Goal: Go to known website: Go to known website

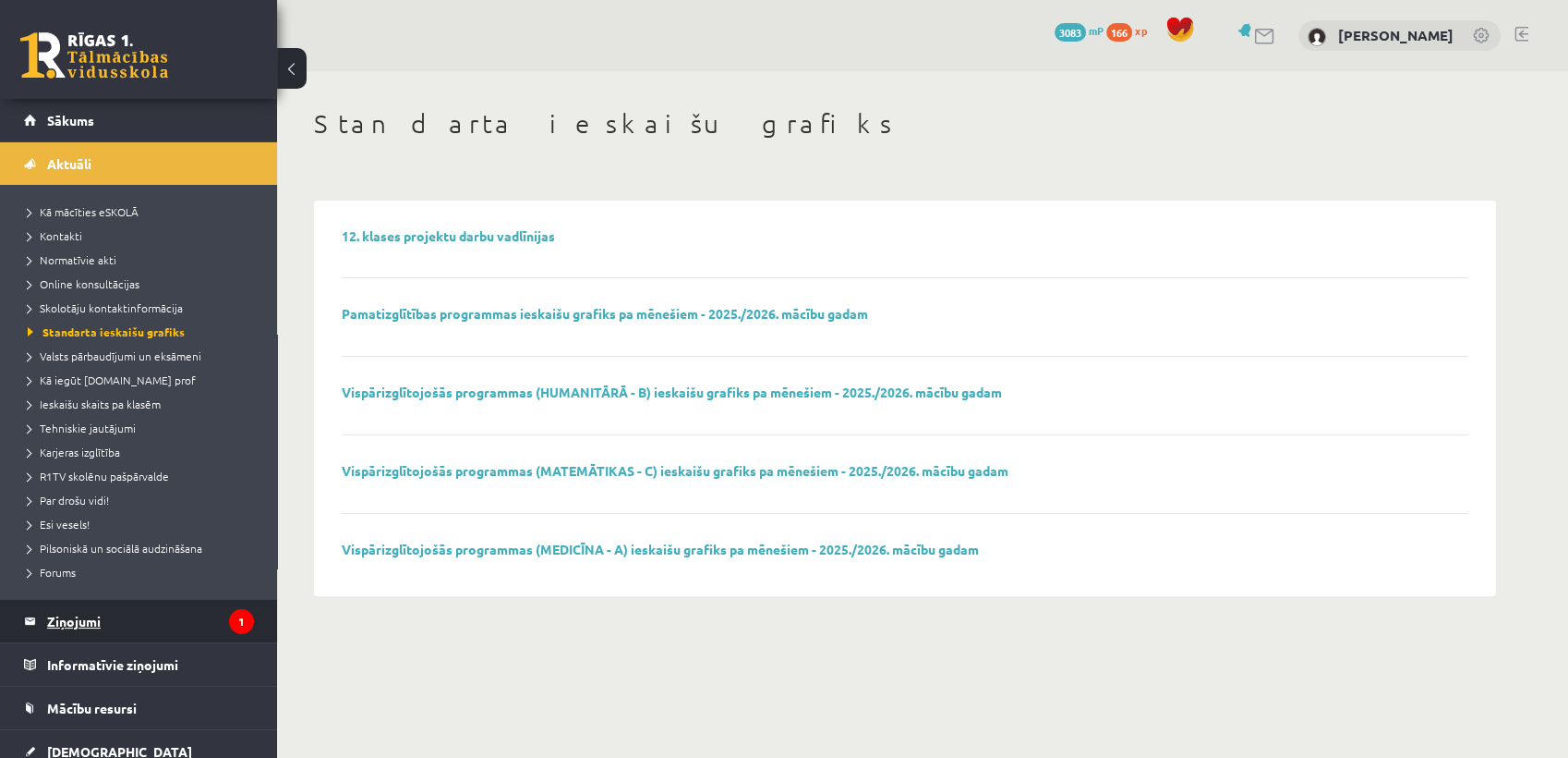
click at [165, 628] on legend "Ziņojumi 1" at bounding box center [151, 621] width 207 height 42
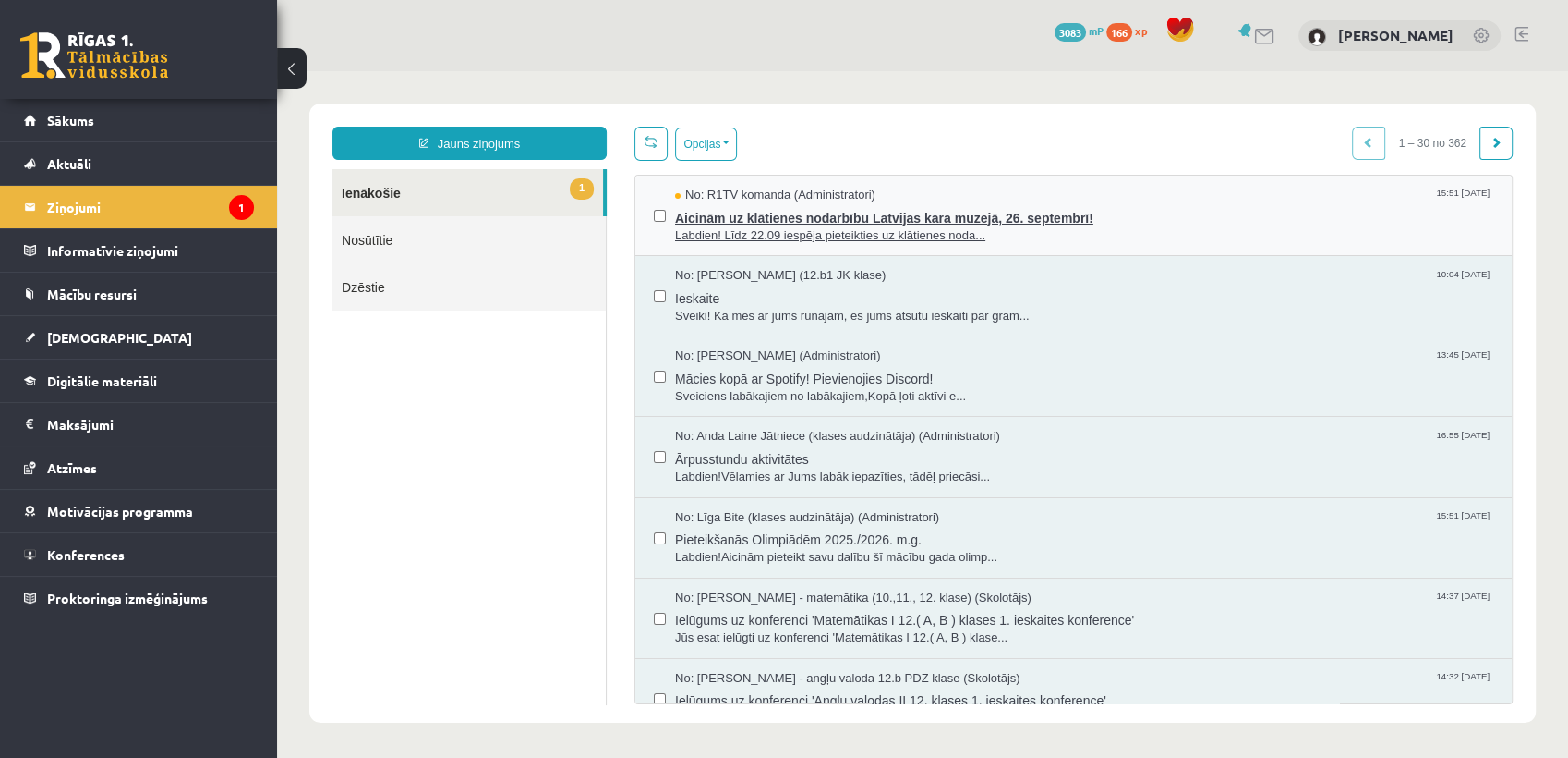
click at [767, 229] on span "Labdien! Līdz 22.09 iespēja pieteikties uz klātienes noda..." at bounding box center [1083, 235] width 818 height 18
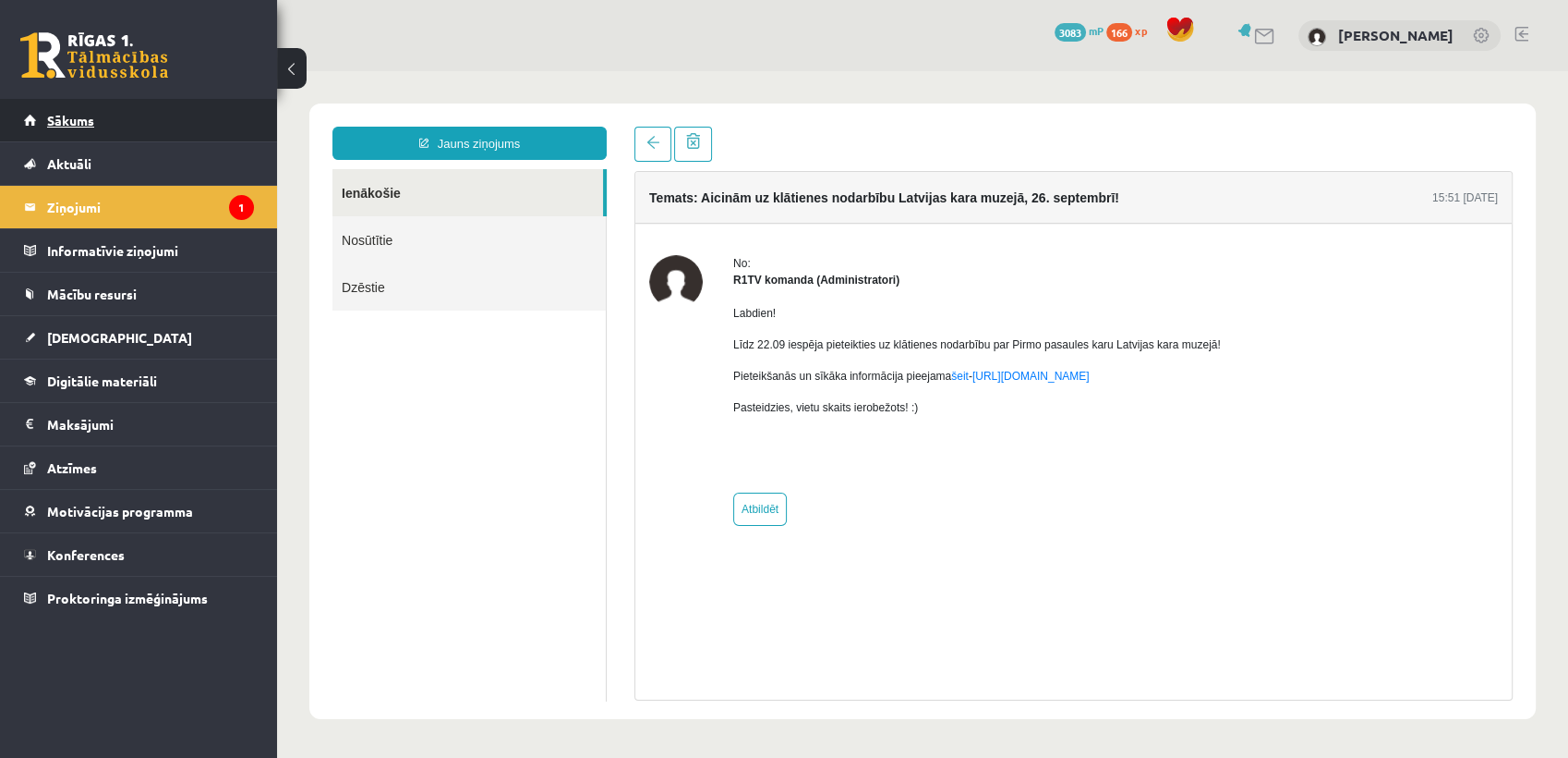
click at [48, 126] on link "Sākums" at bounding box center [139, 120] width 230 height 42
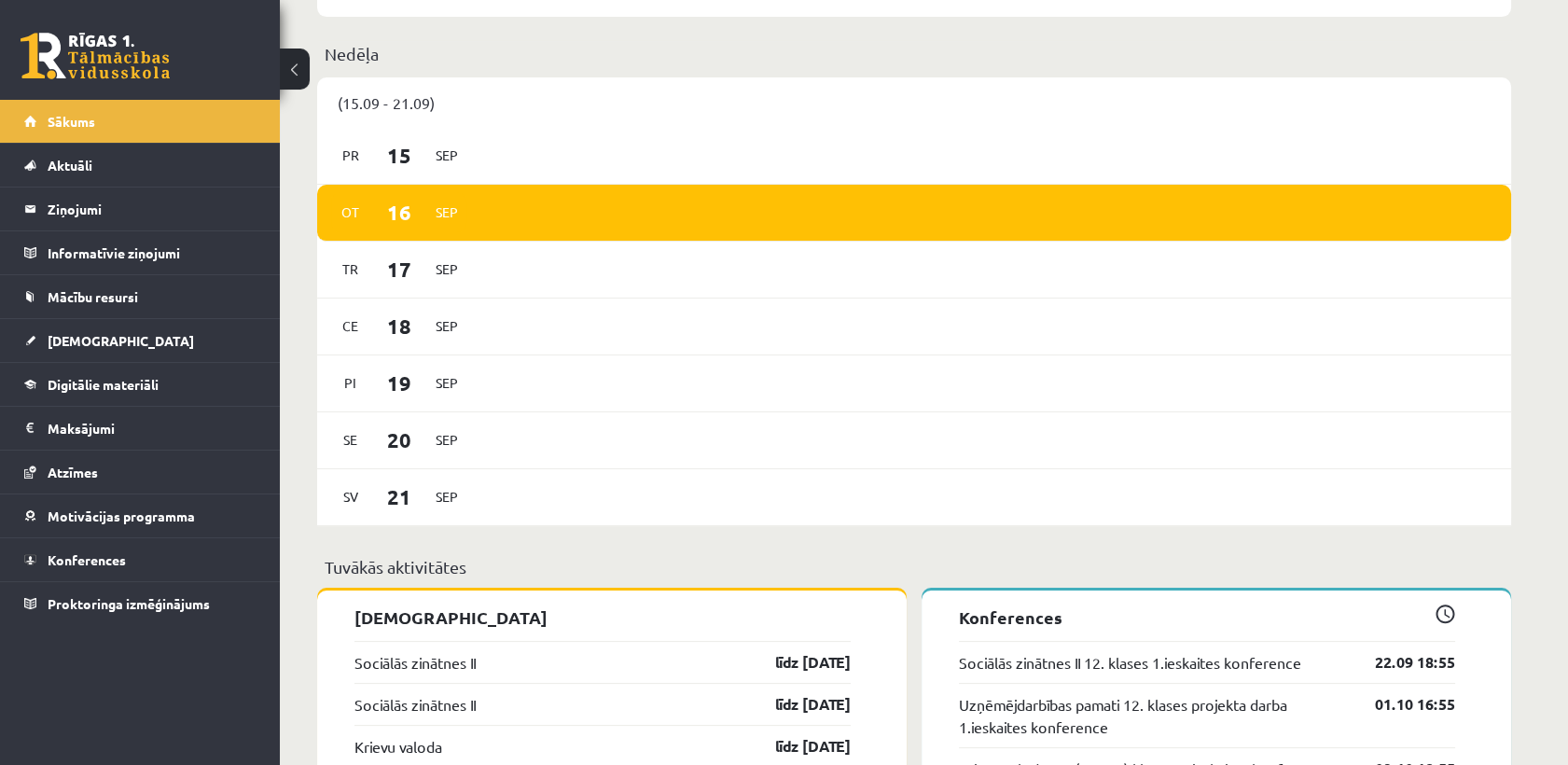
scroll to position [962, 0]
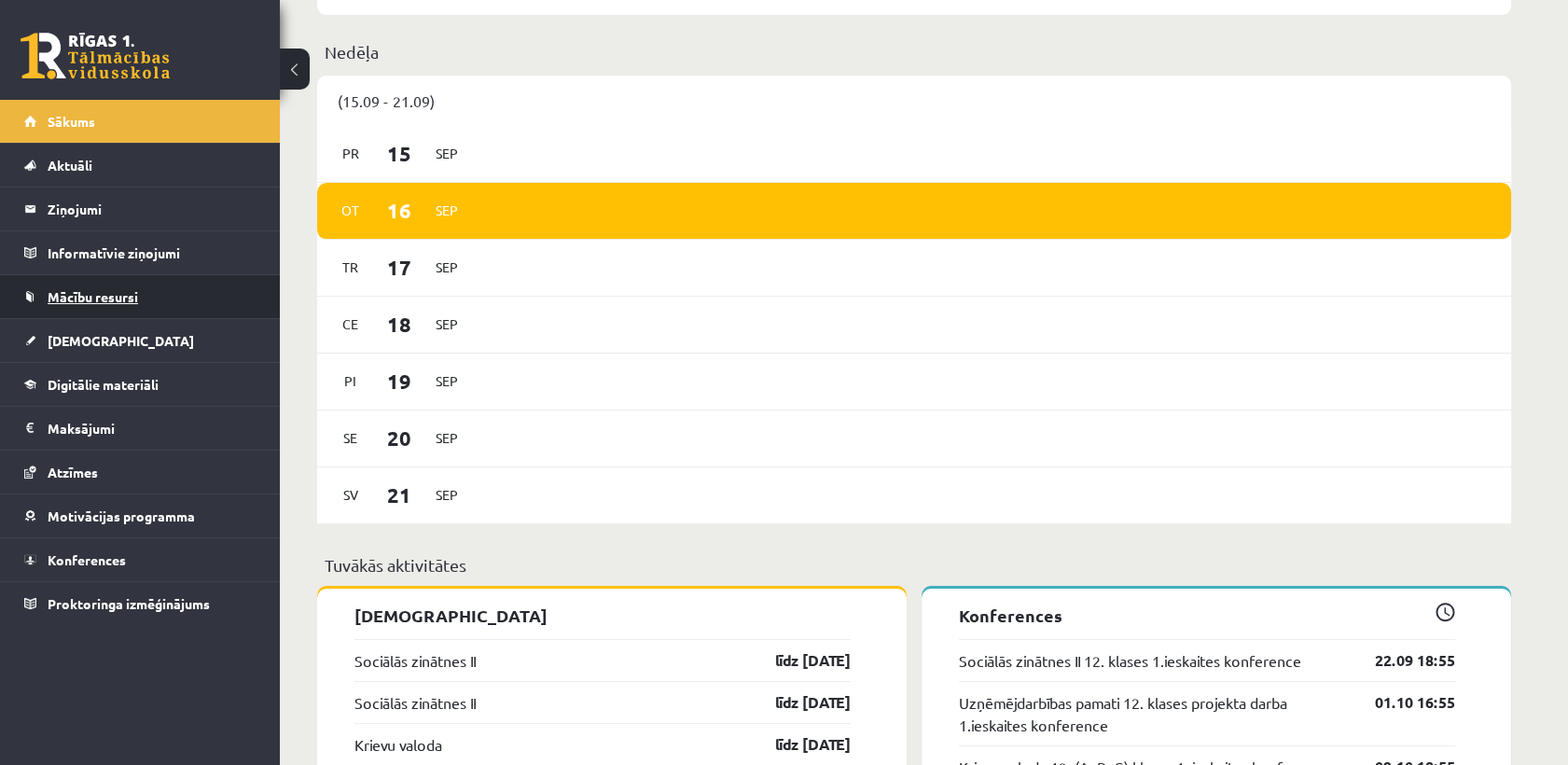
click at [128, 306] on link "Mācību resursi" at bounding box center [141, 296] width 232 height 43
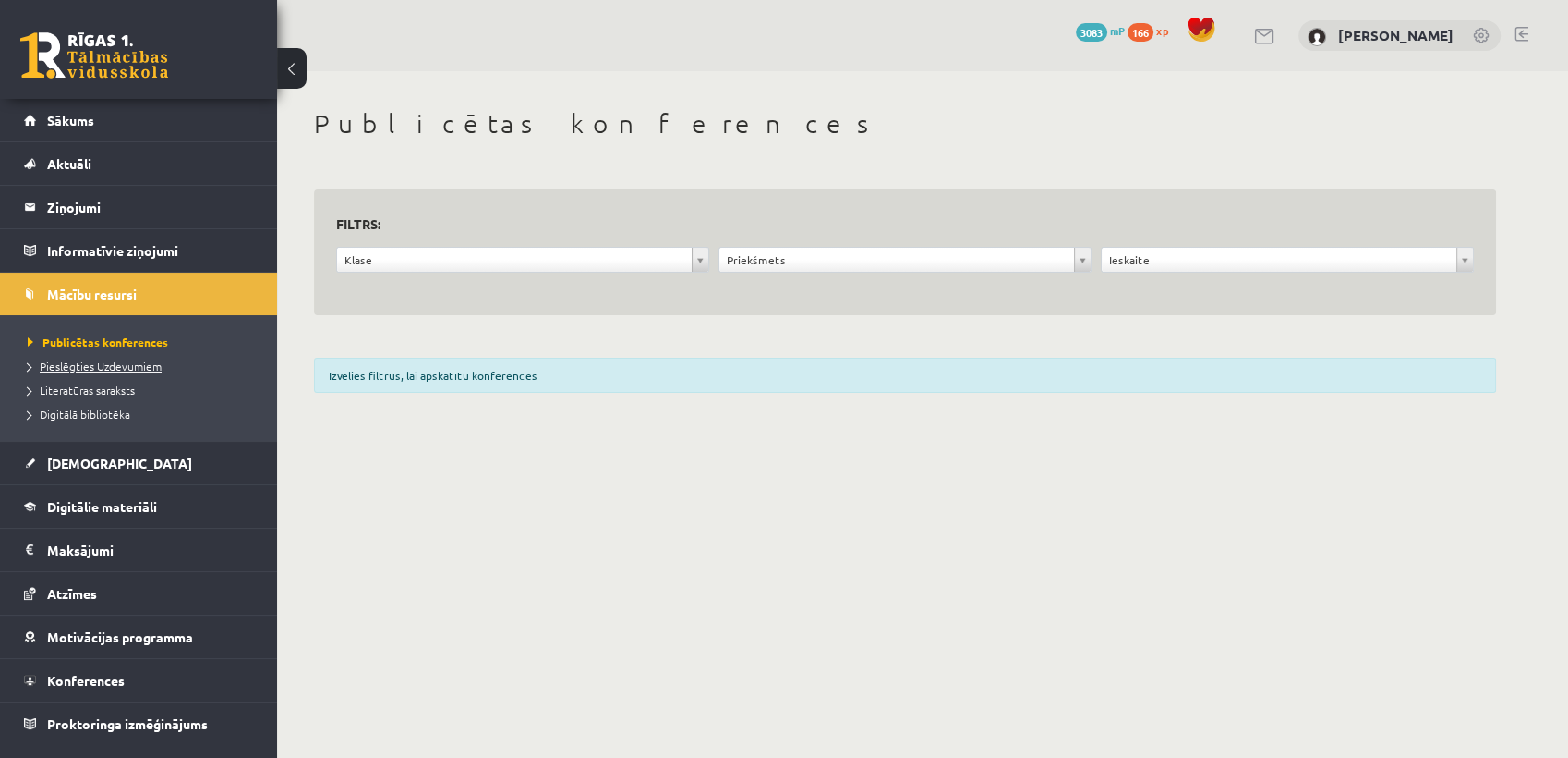
click at [119, 364] on span "Pieslēgties Uzdevumiem" at bounding box center [94, 366] width 134 height 15
